Goal: Information Seeking & Learning: Learn about a topic

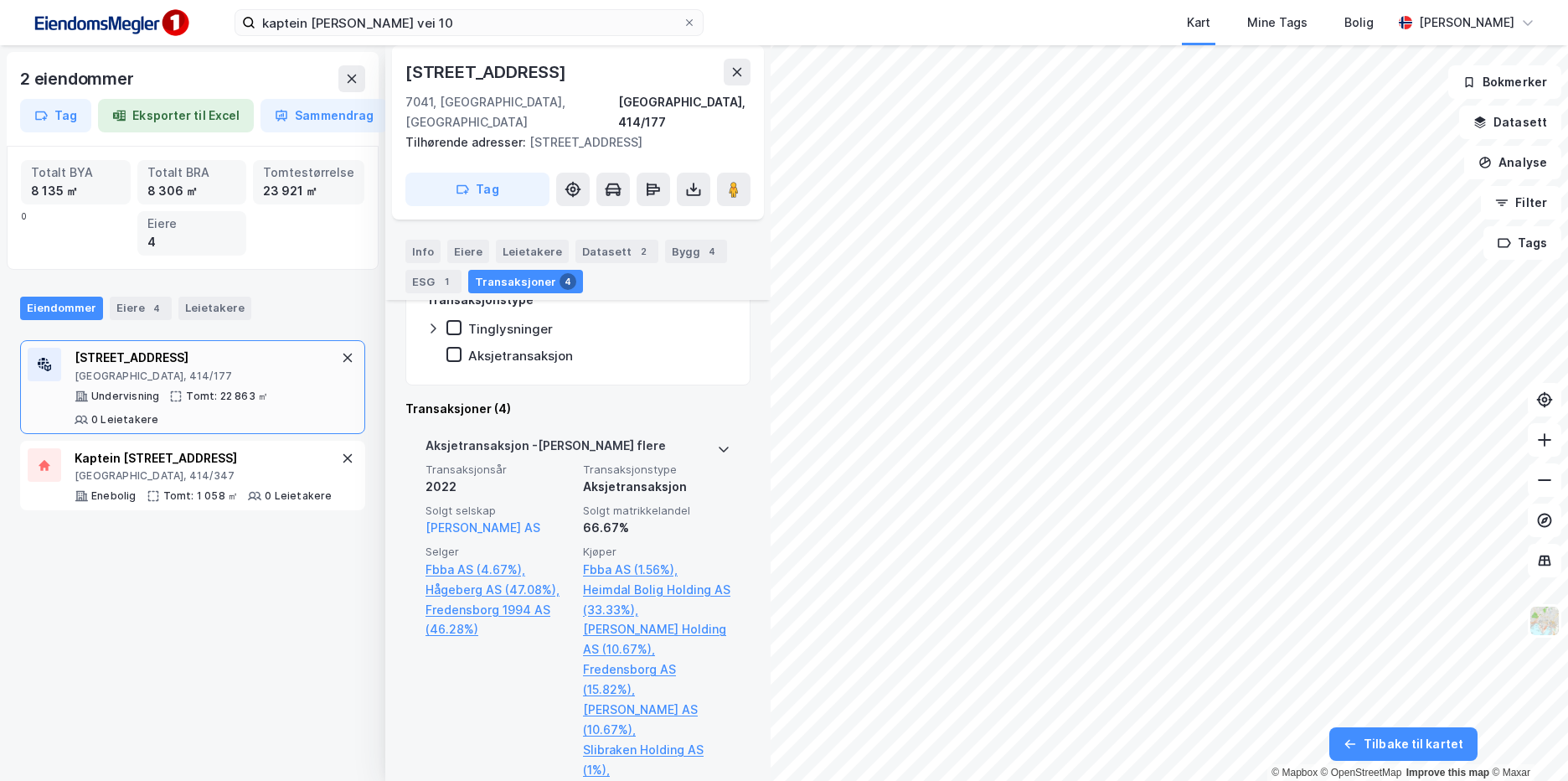
scroll to position [568, 0]
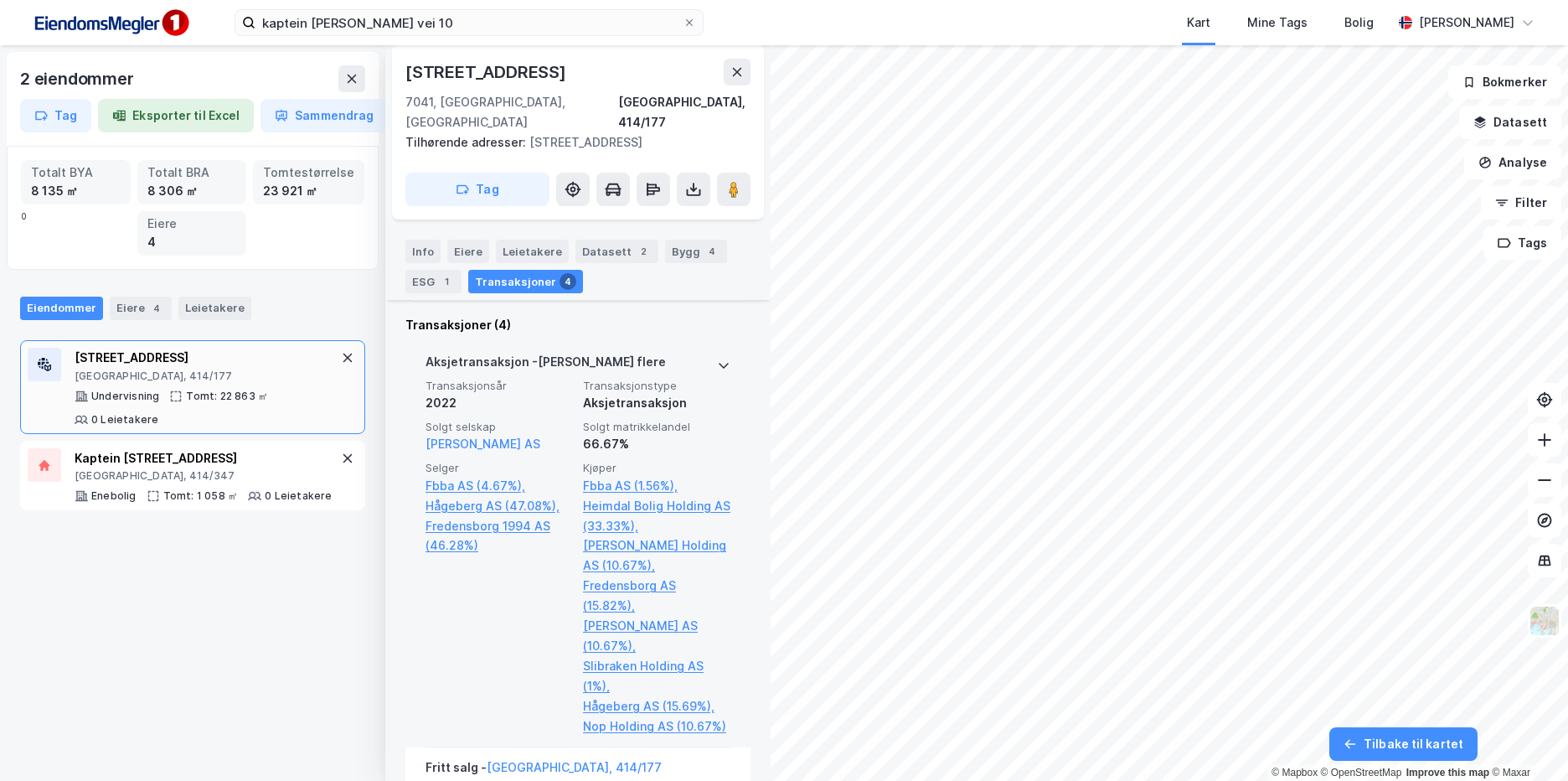
click at [645, 431] on span "Solgt matrikkelandel" at bounding box center [656, 427] width 147 height 15
click at [645, 421] on span "Solgt matrikkelandel" at bounding box center [656, 427] width 147 height 15
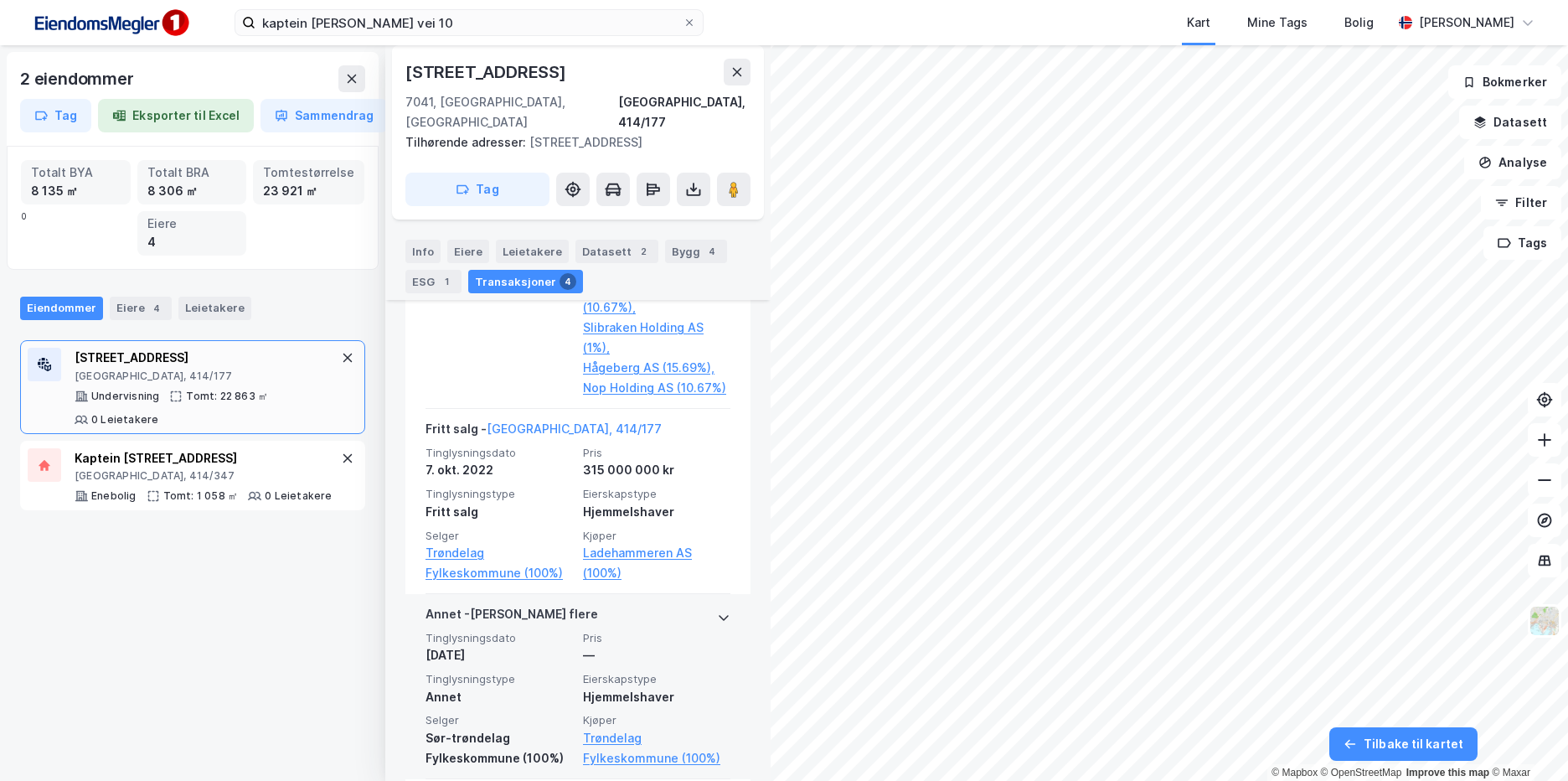
scroll to position [904, 0]
